Goal: Information Seeking & Learning: Learn about a topic

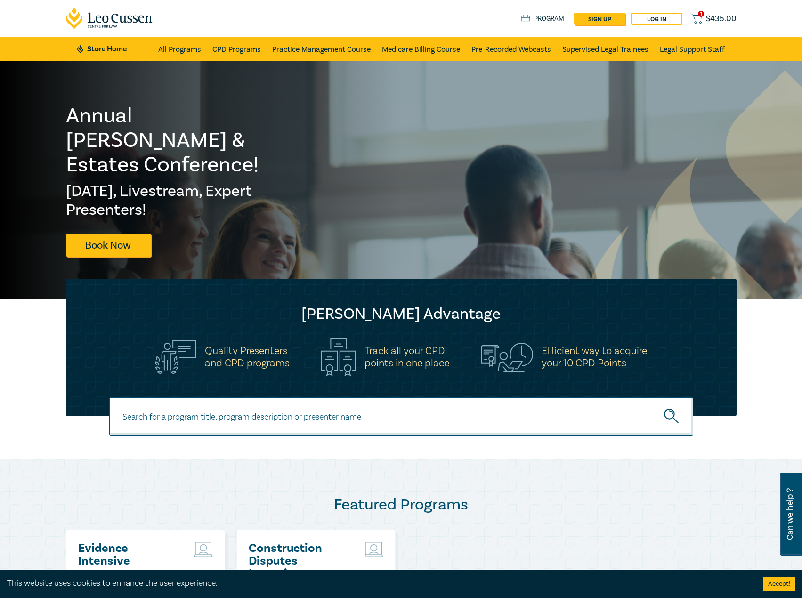
click at [204, 428] on input at bounding box center [401, 417] width 584 height 38
type input "s25134"
click at [652, 402] on button "submit" at bounding box center [672, 416] width 41 height 29
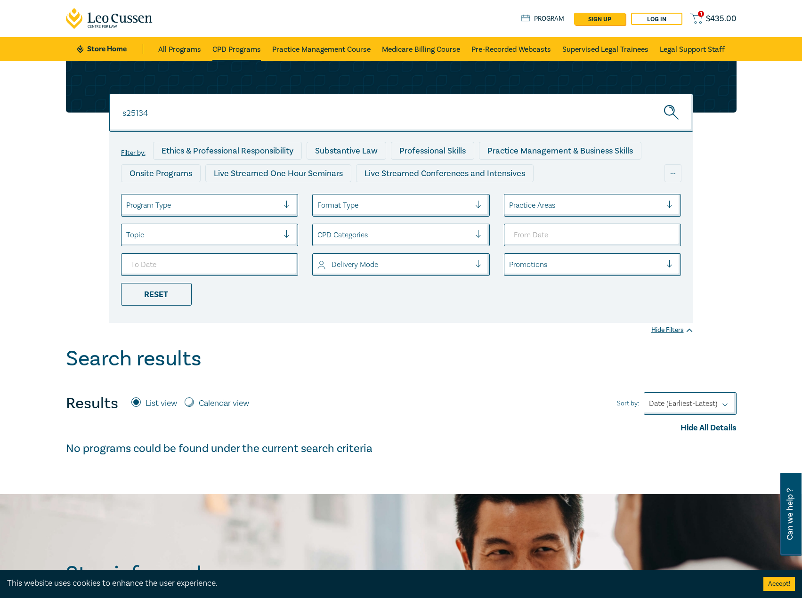
click at [237, 54] on link "CPD Programs" at bounding box center [236, 49] width 49 height 24
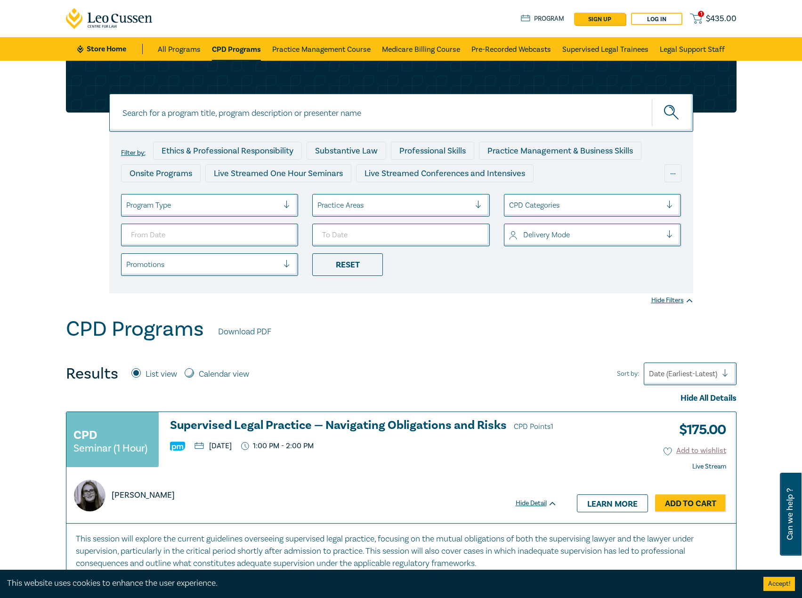
click at [213, 100] on input at bounding box center [401, 113] width 584 height 38
type input "s25314"
click at [652, 98] on button "submit" at bounding box center [672, 112] width 41 height 29
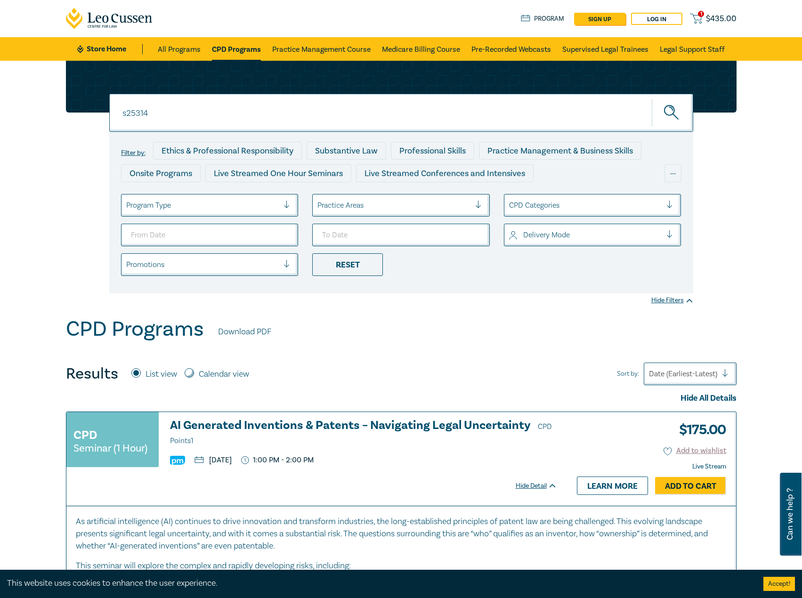
click at [412, 421] on h3 "AI Generated Inventions & Patents – Navigating Legal Uncertainty CPD Points 1" at bounding box center [363, 433] width 387 height 28
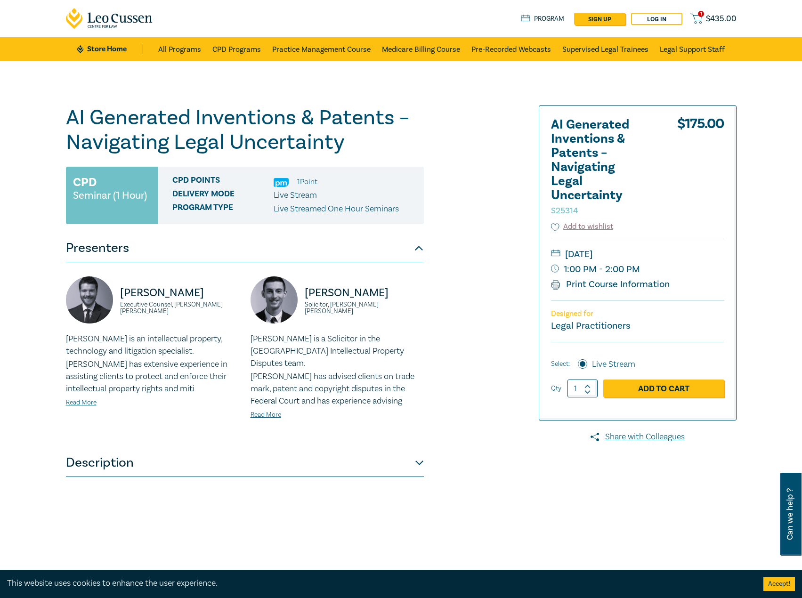
scroll to position [141, 0]
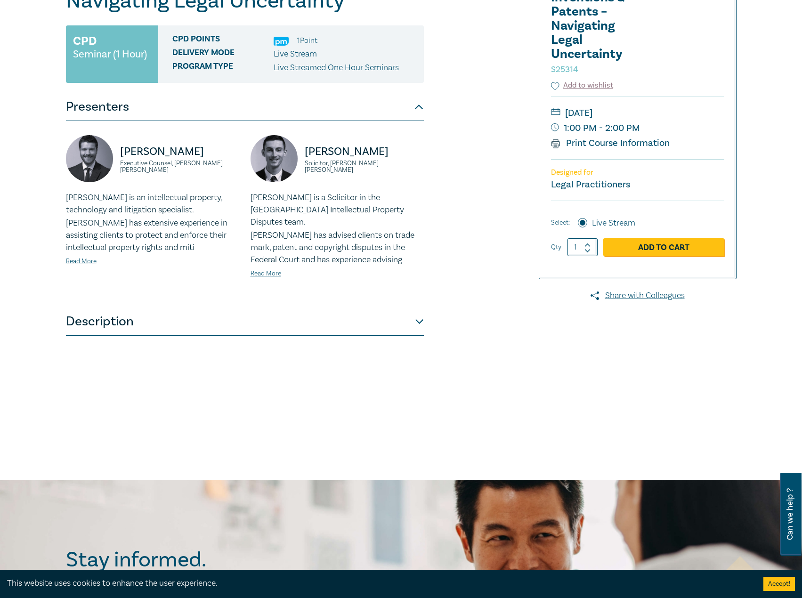
click at [223, 308] on button "Description" at bounding box center [245, 322] width 358 height 28
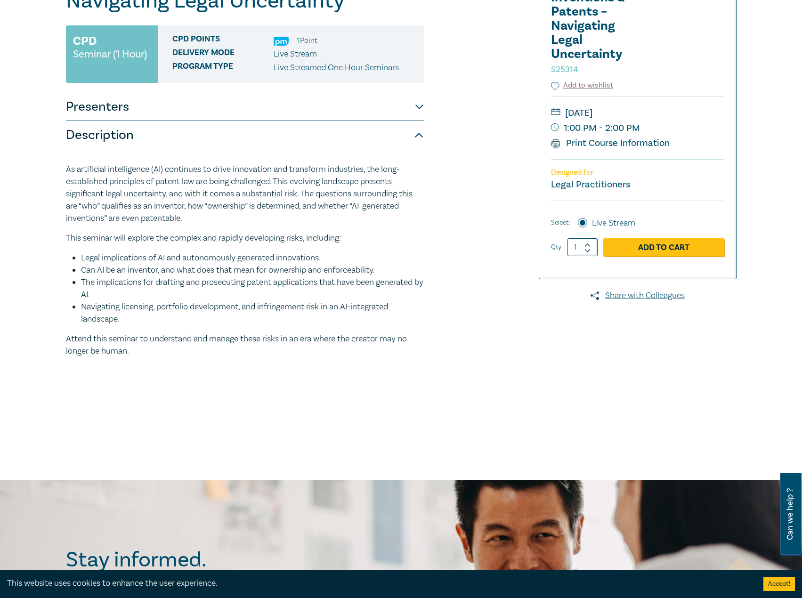
click at [267, 105] on button "Presenters" at bounding box center [245, 107] width 358 height 28
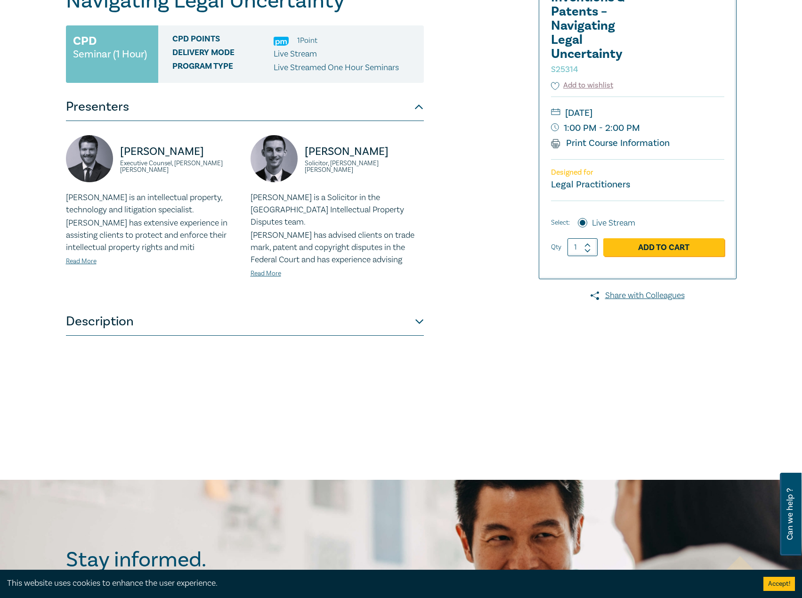
click at [227, 317] on button "Description" at bounding box center [245, 322] width 358 height 28
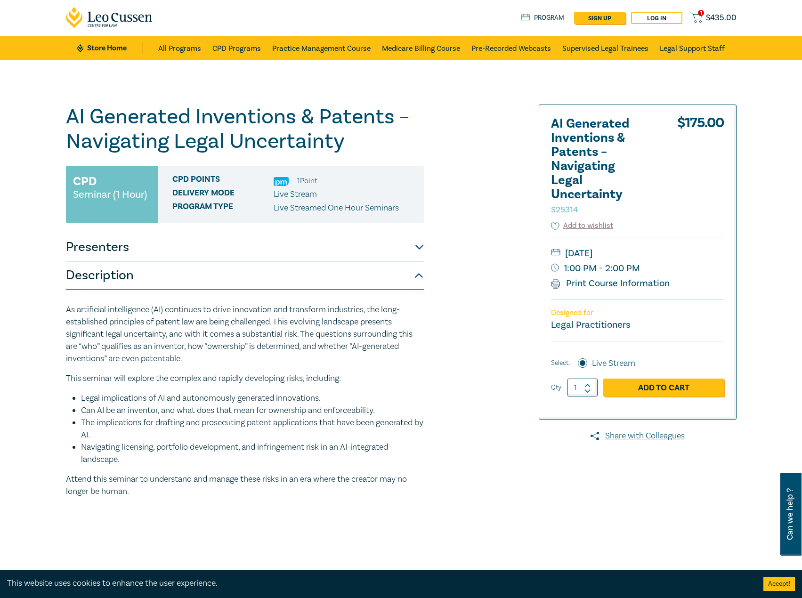
scroll to position [0, 0]
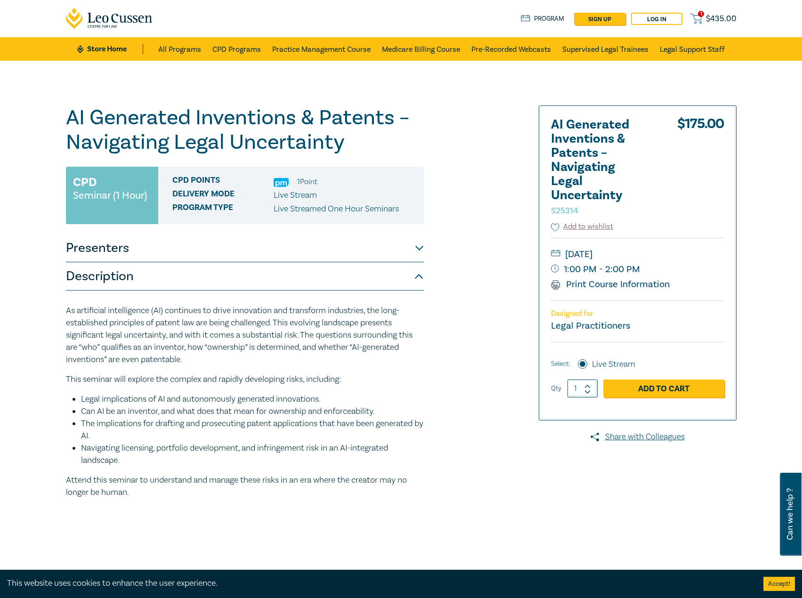
click at [277, 255] on button "Presenters" at bounding box center [245, 248] width 358 height 28
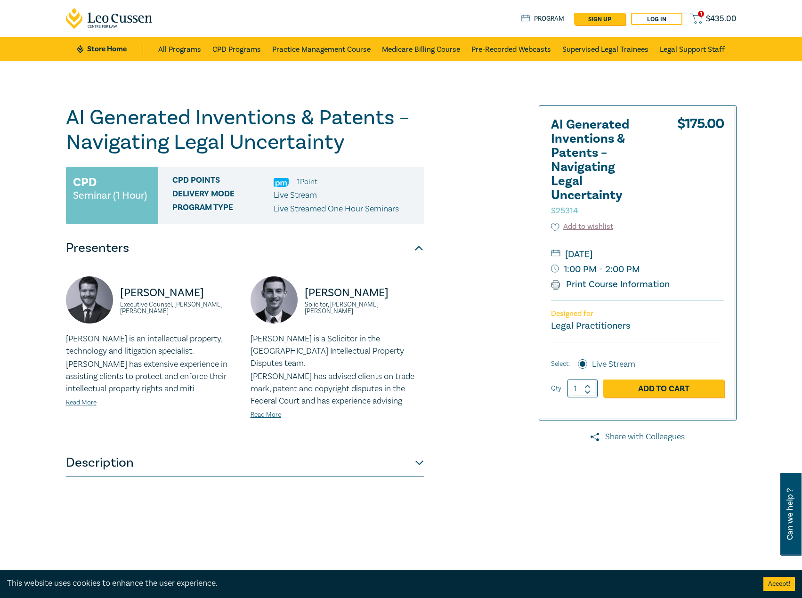
drag, startPoint x: 353, startPoint y: 155, endPoint x: 65, endPoint y: 117, distance: 291.3
click at [65, 117] on div "AI Generated Inventions & Patents – Navigating Legal Uncertainty S25314 CPD Sem…" at bounding box center [287, 341] width 455 height 471
click at [352, 146] on h1 "AI Generated Inventions & Patents – Navigating Legal Uncertainty S25314" at bounding box center [245, 130] width 358 height 49
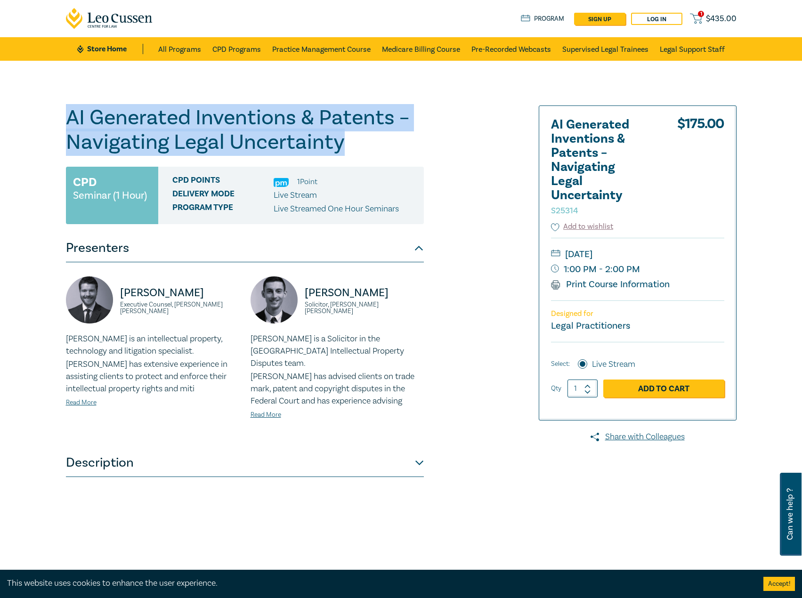
drag, startPoint x: 364, startPoint y: 146, endPoint x: 70, endPoint y: 118, distance: 294.8
click at [70, 118] on h1 "AI Generated Inventions & Patents – Navigating Legal Uncertainty S25314" at bounding box center [245, 130] width 358 height 49
copy h1 "AI Generated Inventions & Patents – Navigating Legal Uncertainty"
drag, startPoint x: 192, startPoint y: 314, endPoint x: 120, endPoint y: 293, distance: 75.6
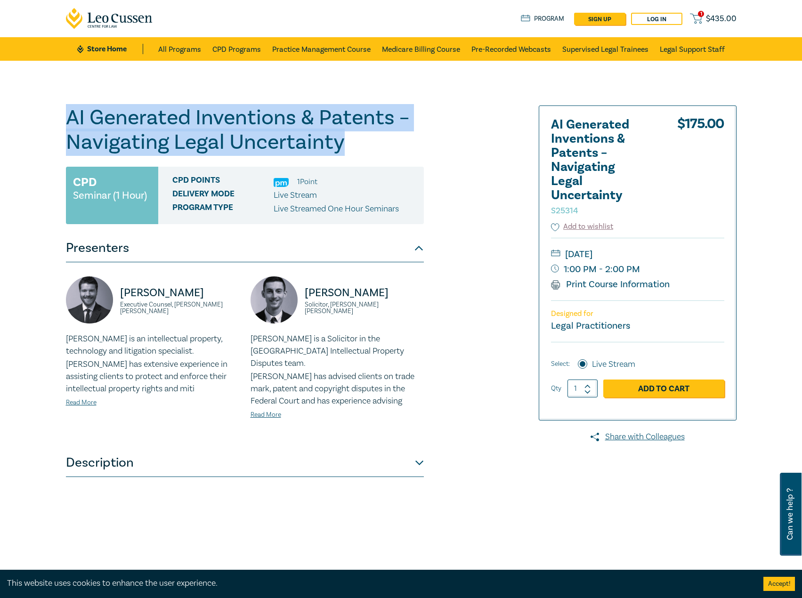
click at [120, 293] on div "[PERSON_NAME] Executive Counsel, [PERSON_NAME] [PERSON_NAME]" at bounding box center [152, 305] width 173 height 57
copy div "[PERSON_NAME] Executive Counsel, [PERSON_NAME] [PERSON_NAME]"
drag, startPoint x: 425, startPoint y: 306, endPoint x: 302, endPoint y: 296, distance: 123.4
click at [302, 296] on div "[PERSON_NAME] Solicitor, [PERSON_NAME] [PERSON_NAME] is a Solicitor in the Sydn…" at bounding box center [337, 356] width 185 height 158
copy div "[PERSON_NAME] Solicitor, [PERSON_NAME] [PERSON_NAME]"
